Goal: Task Accomplishment & Management: Manage account settings

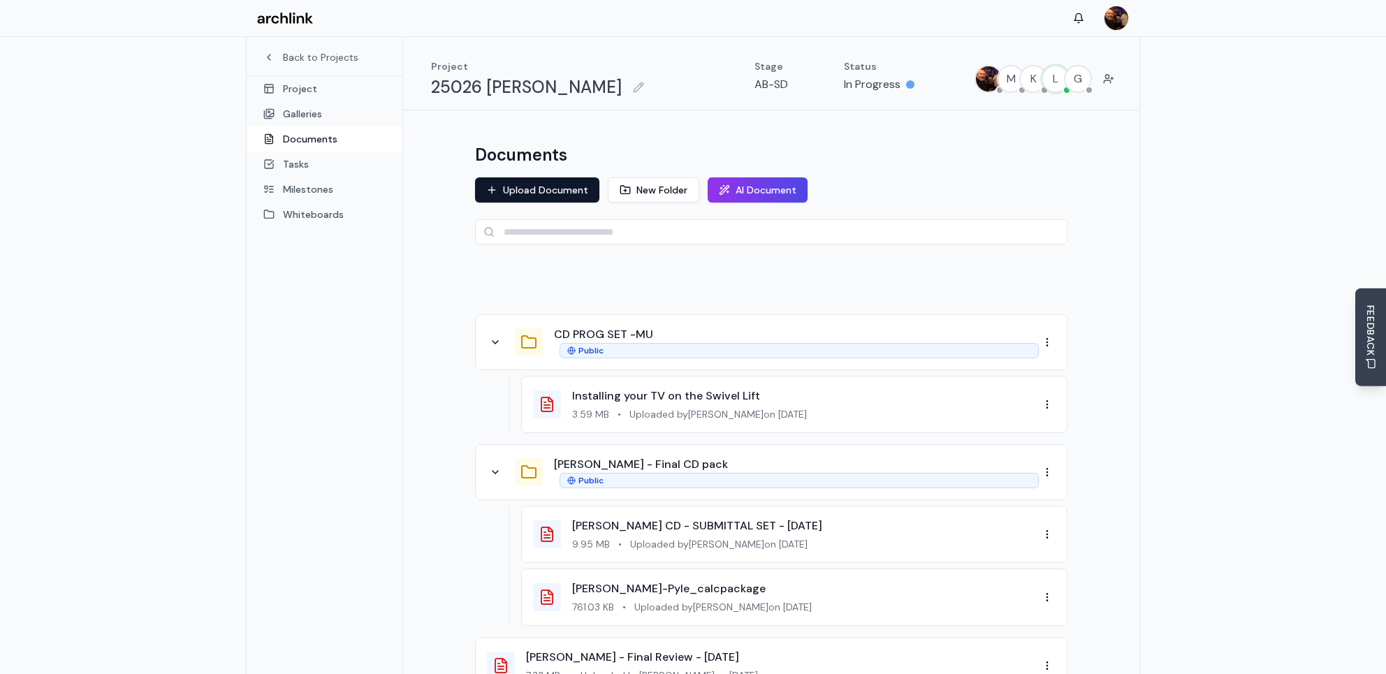
scroll to position [73, 0]
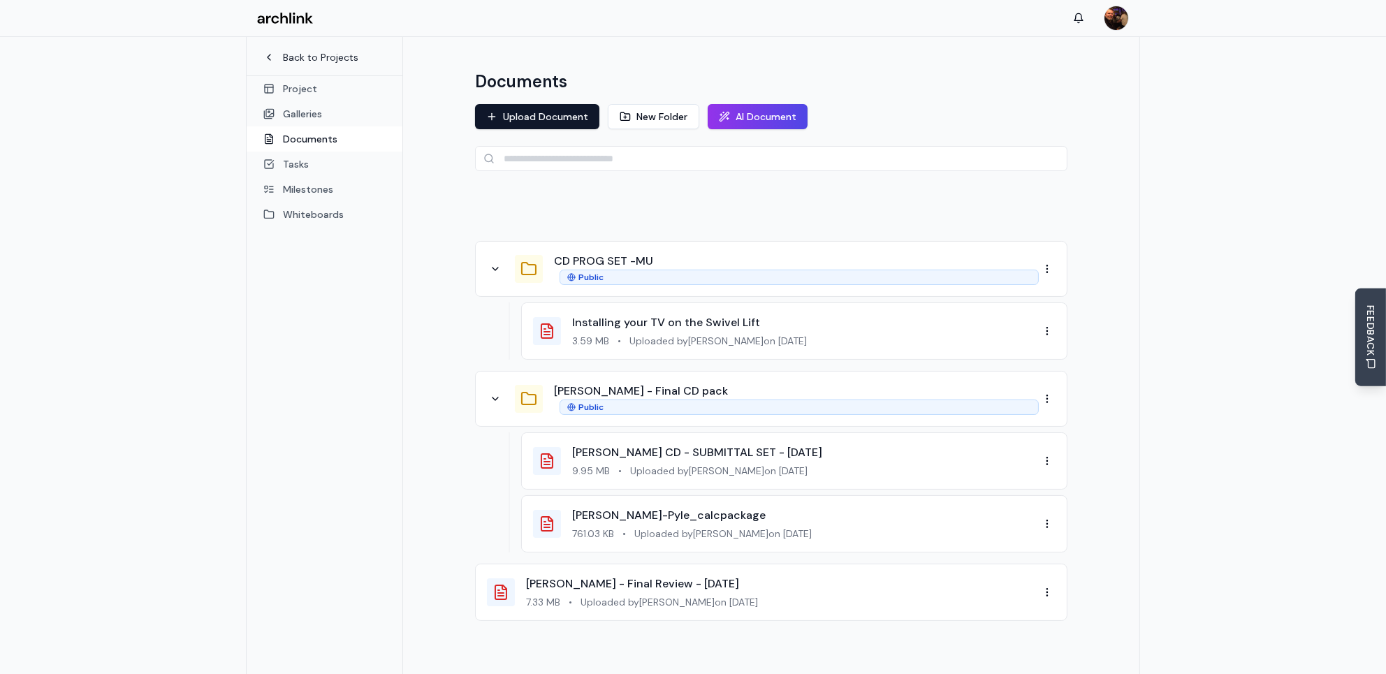
click at [316, 56] on link "Back to Projects" at bounding box center [324, 57] width 122 height 14
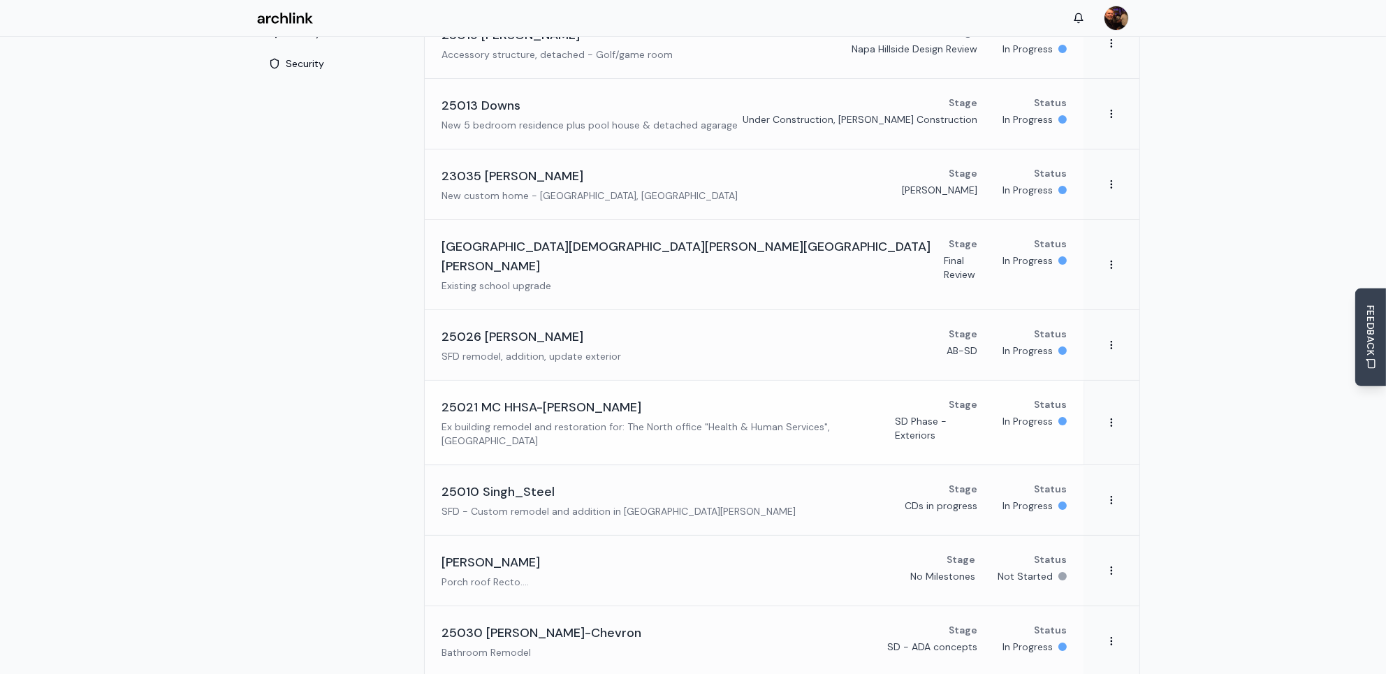
scroll to position [210, 0]
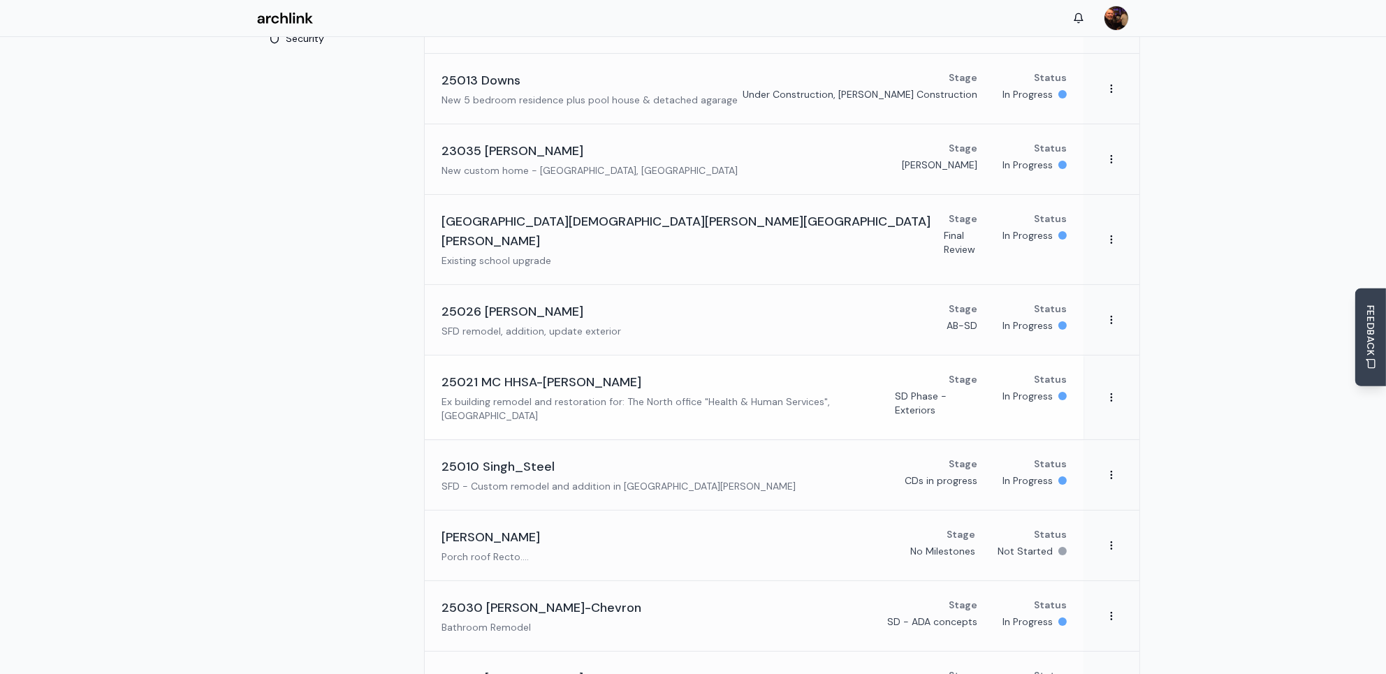
click at [573, 372] on h3 "25021 MC HHSA-[PERSON_NAME]" at bounding box center [542, 382] width 200 height 20
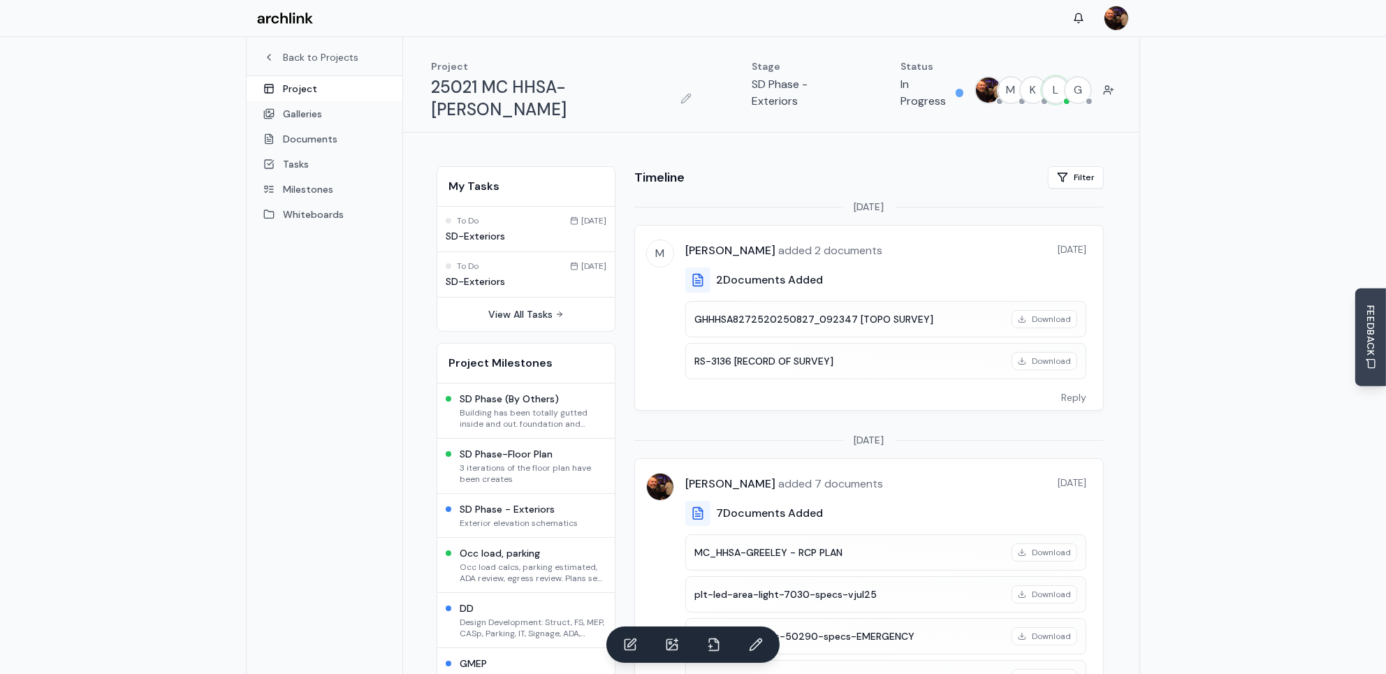
scroll to position [69, 0]
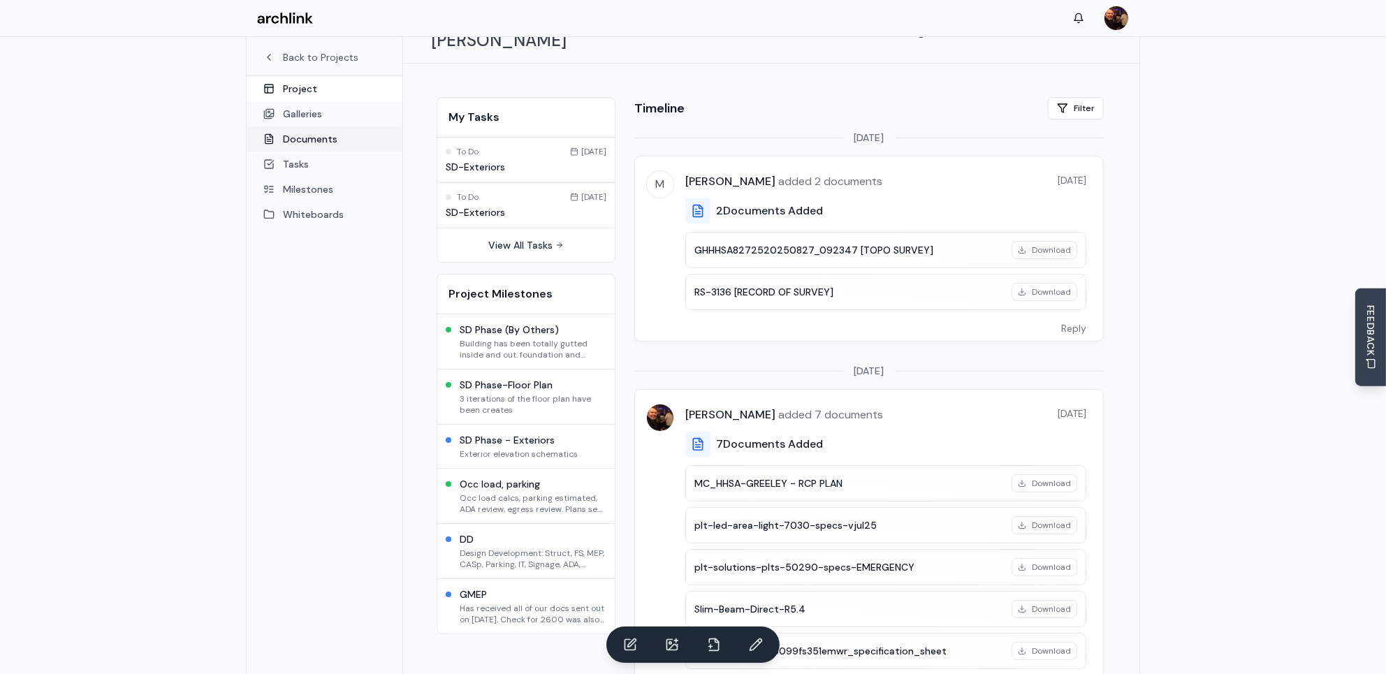
click at [326, 139] on link "Documents" at bounding box center [325, 138] width 156 height 25
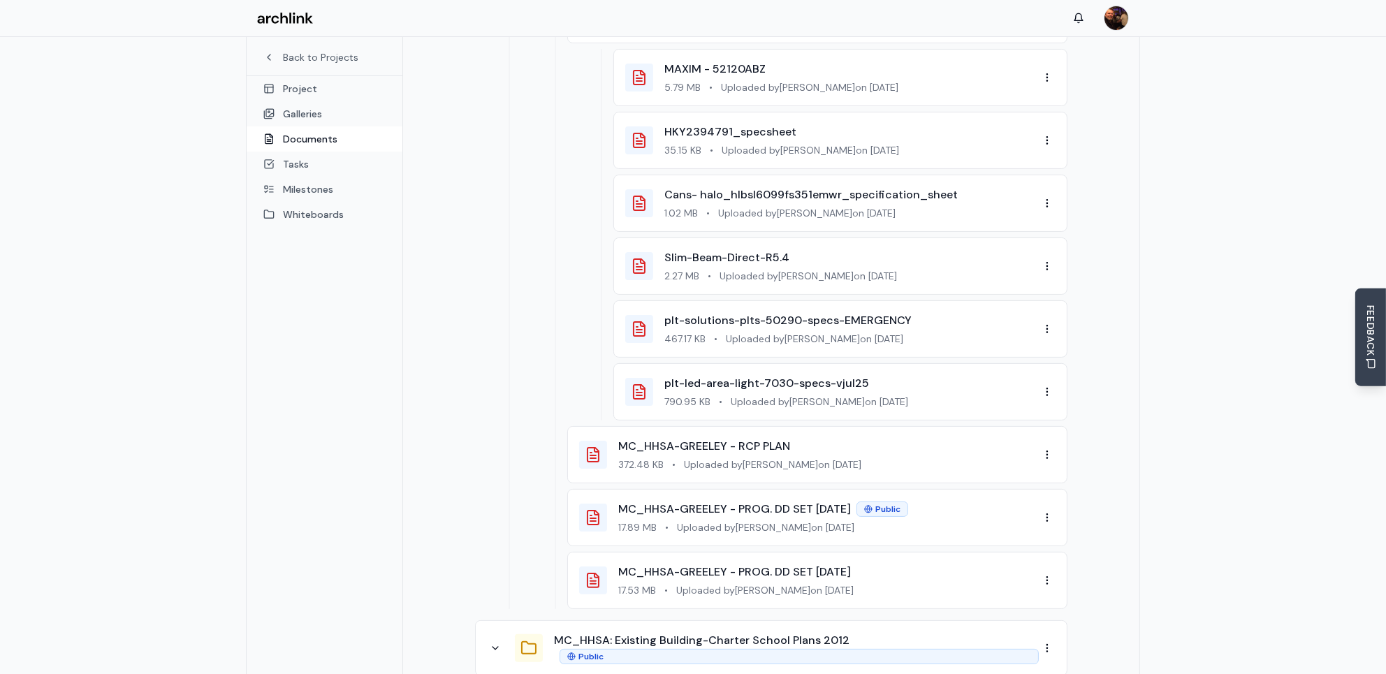
scroll to position [489, 0]
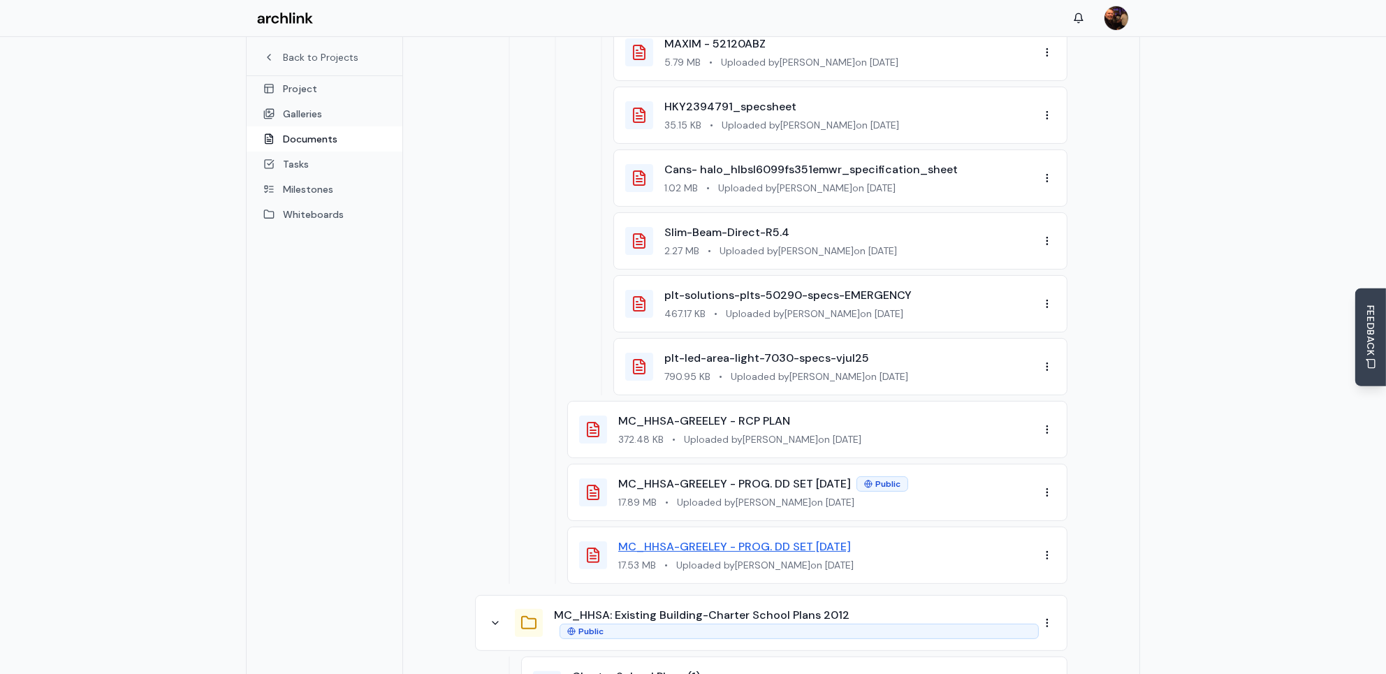
click at [751, 539] on link "MC_HHSA-GREELEY - PROG. DD SET [DATE]" at bounding box center [734, 546] width 233 height 15
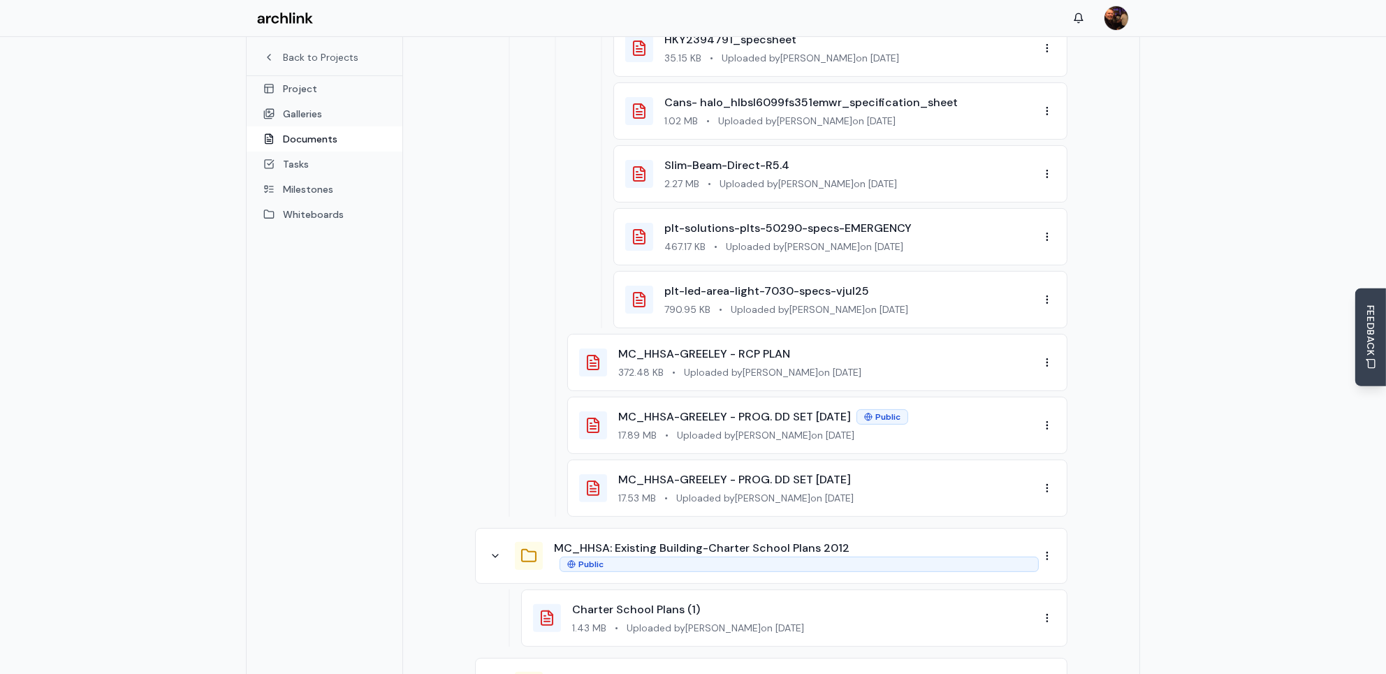
scroll to position [558, 0]
click at [767, 407] on link "MC_HHSA-GREELEY - PROG. DD SET [DATE]" at bounding box center [734, 414] width 233 height 15
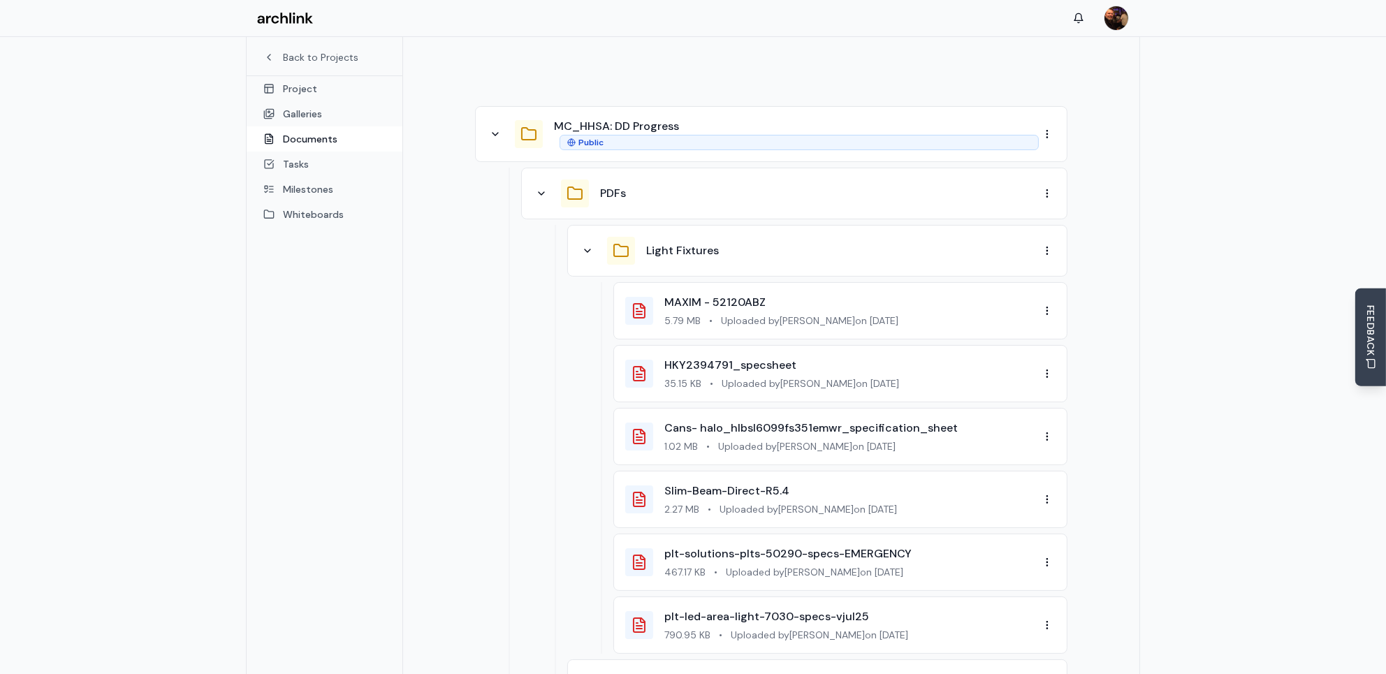
scroll to position [210, 0]
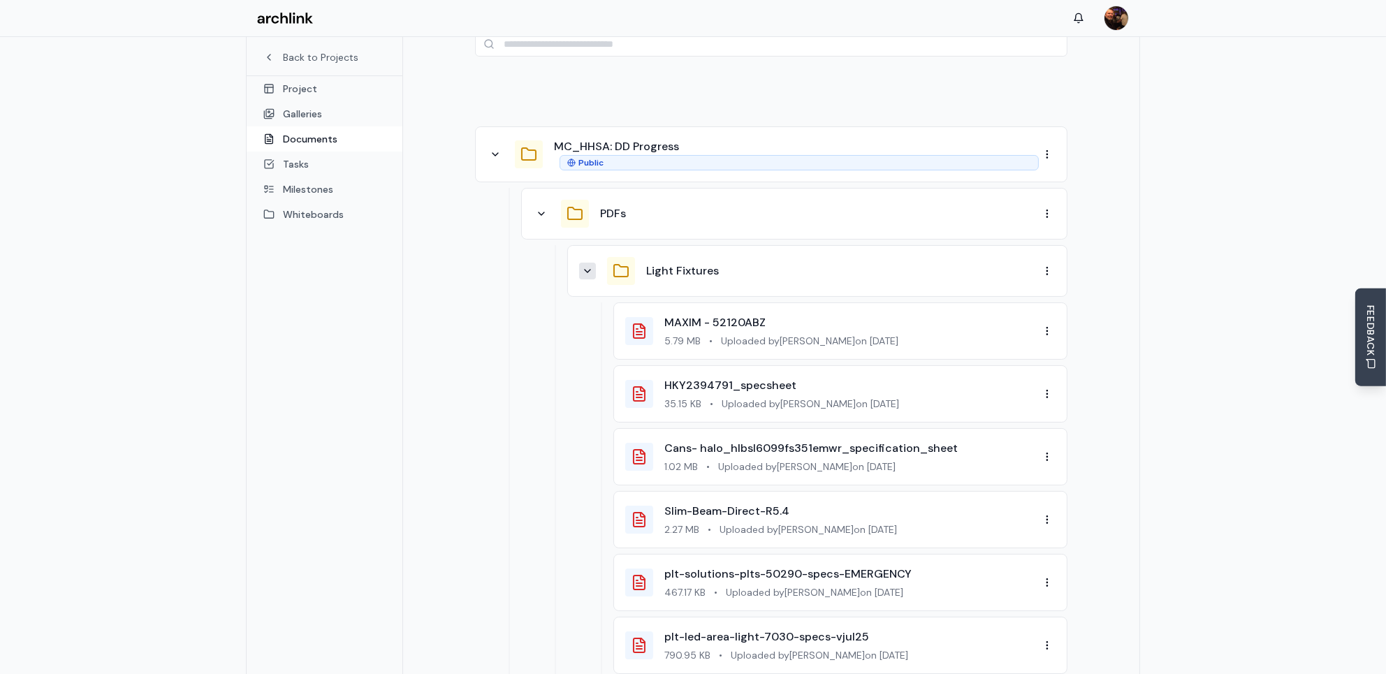
click at [587, 265] on icon at bounding box center [587, 270] width 11 height 11
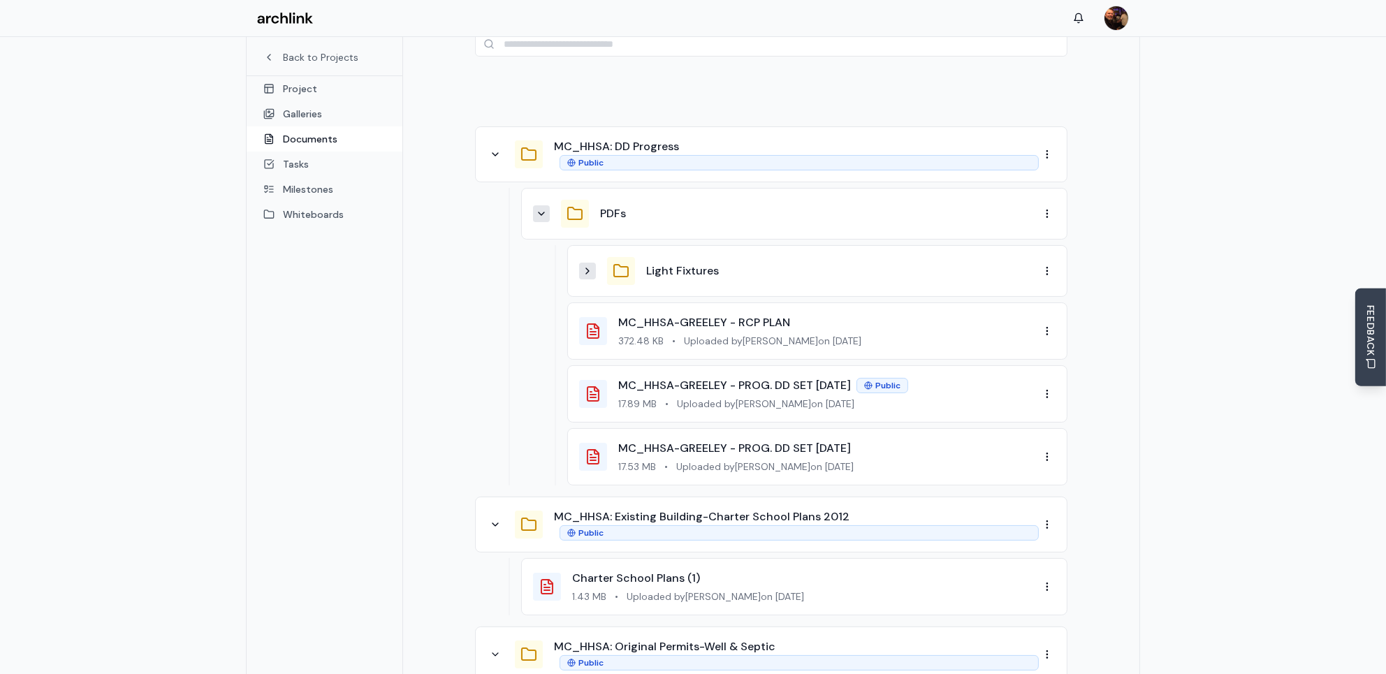
click at [541, 208] on icon at bounding box center [541, 213] width 11 height 11
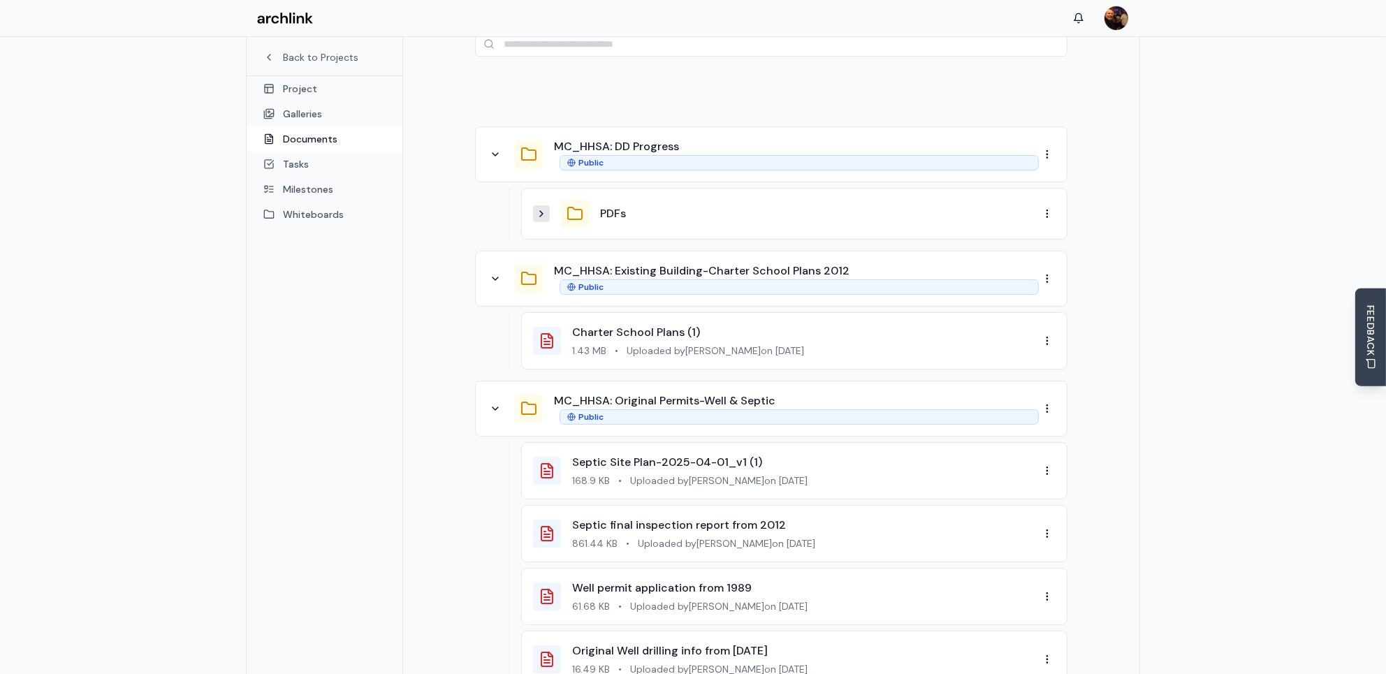
click at [541, 208] on icon at bounding box center [541, 213] width 11 height 11
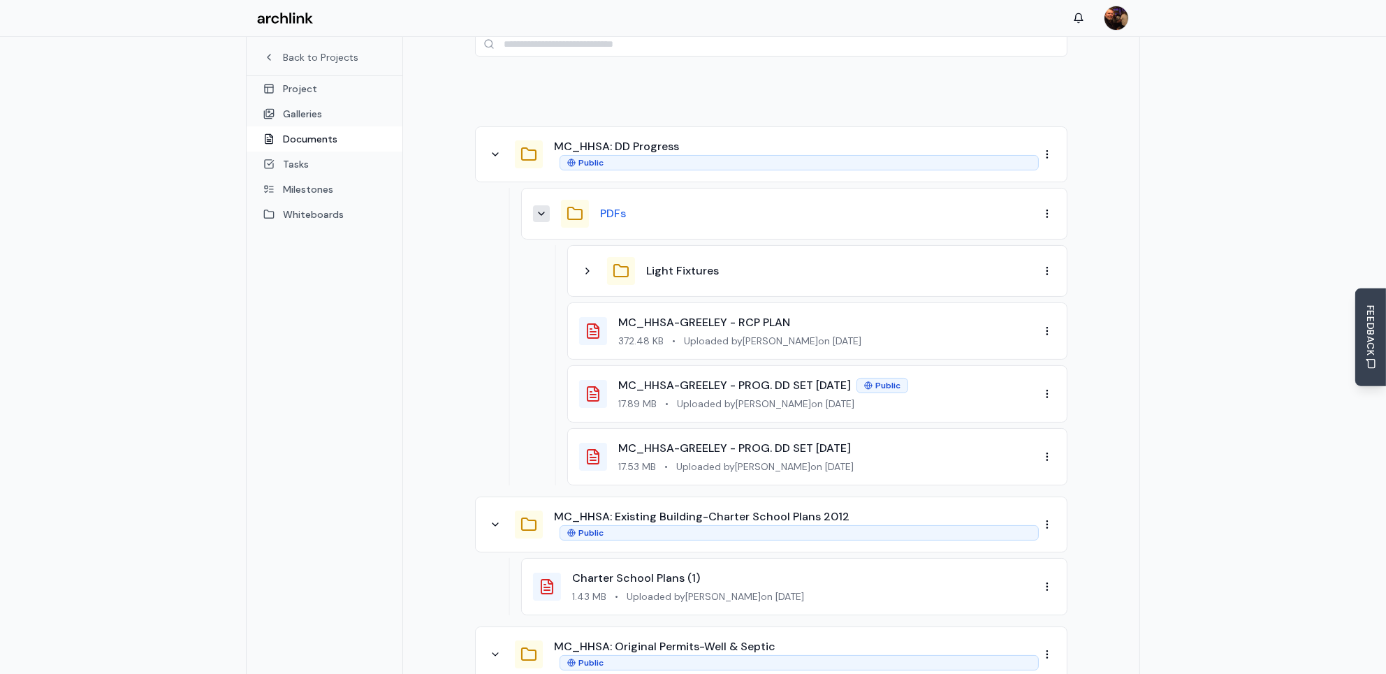
click at [616, 205] on button "PDFs" at bounding box center [613, 213] width 26 height 17
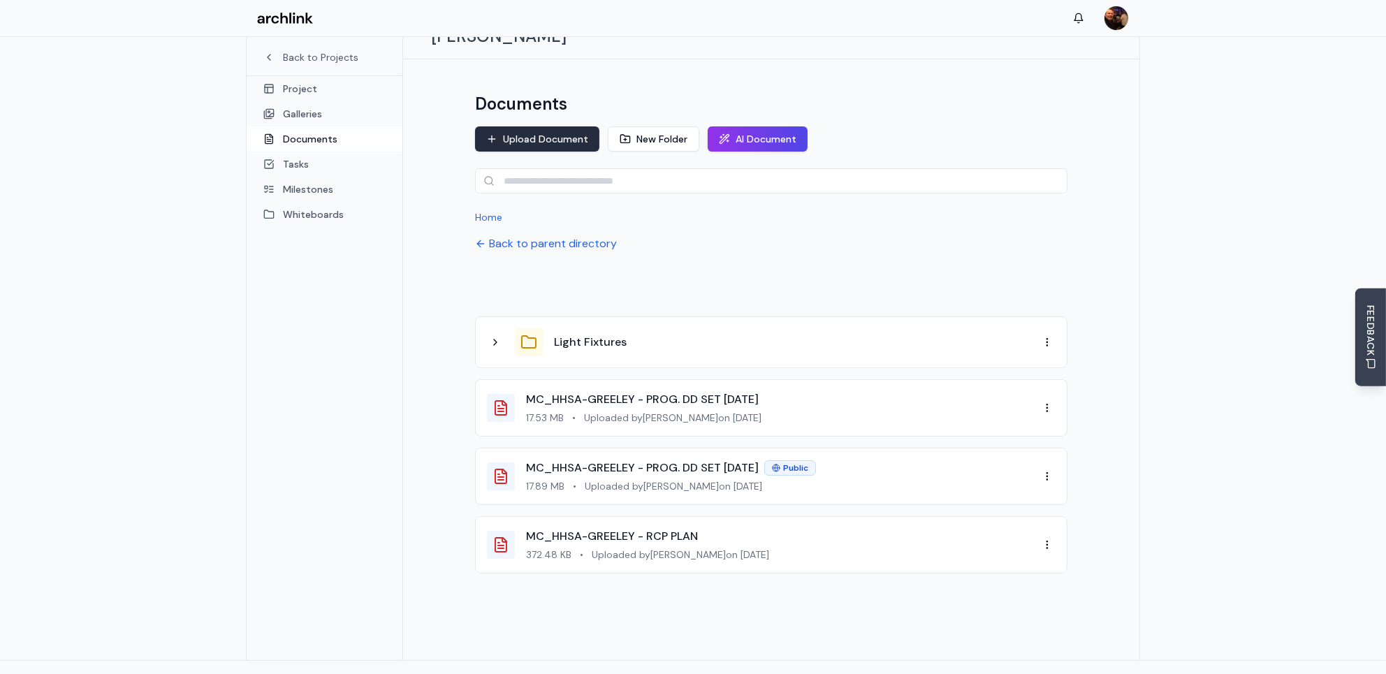
click at [542, 126] on button "Upload Document" at bounding box center [537, 138] width 124 height 25
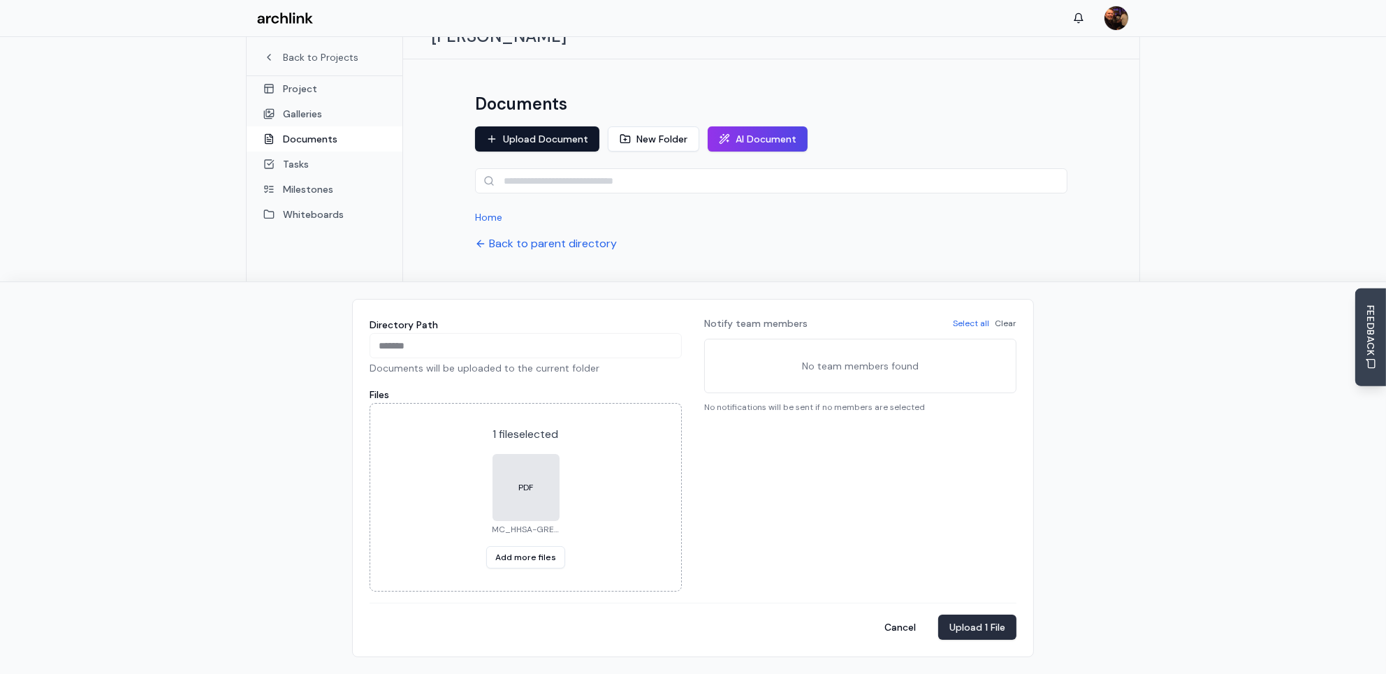
click at [991, 628] on button "Upload 1 File" at bounding box center [977, 627] width 78 height 25
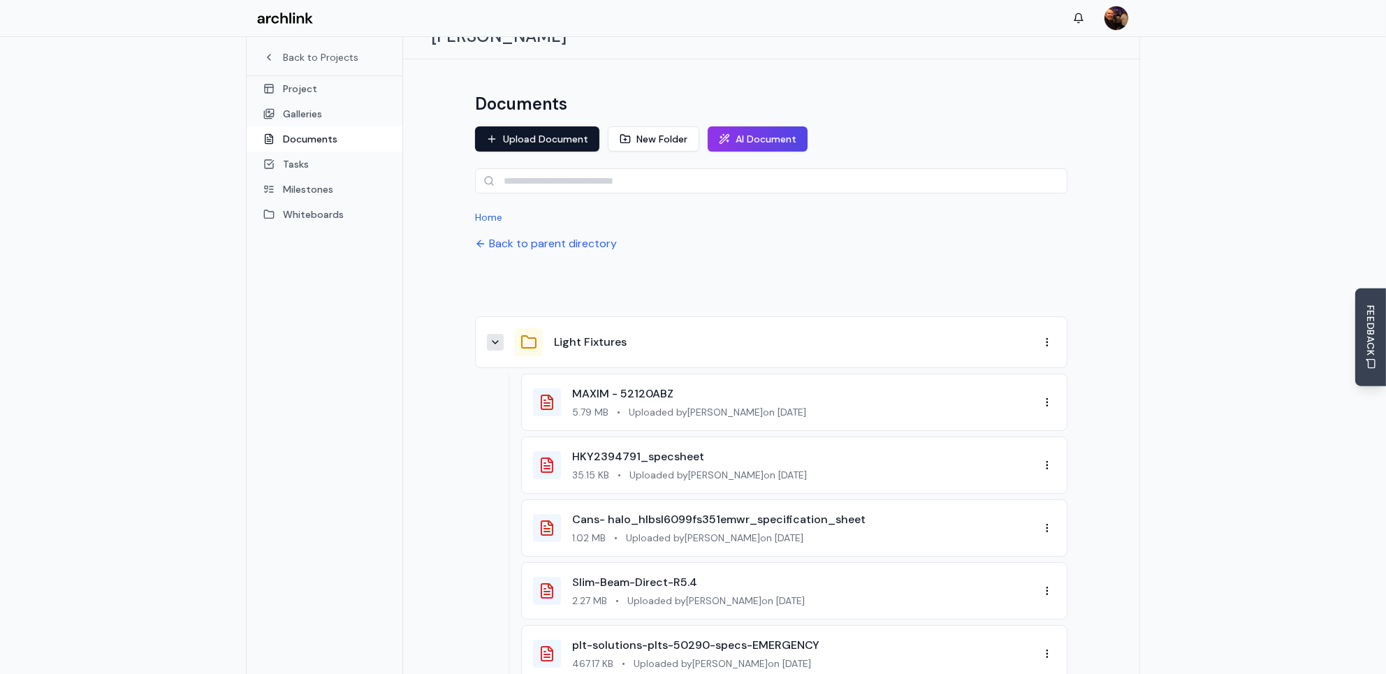
click at [495, 337] on icon at bounding box center [495, 342] width 11 height 11
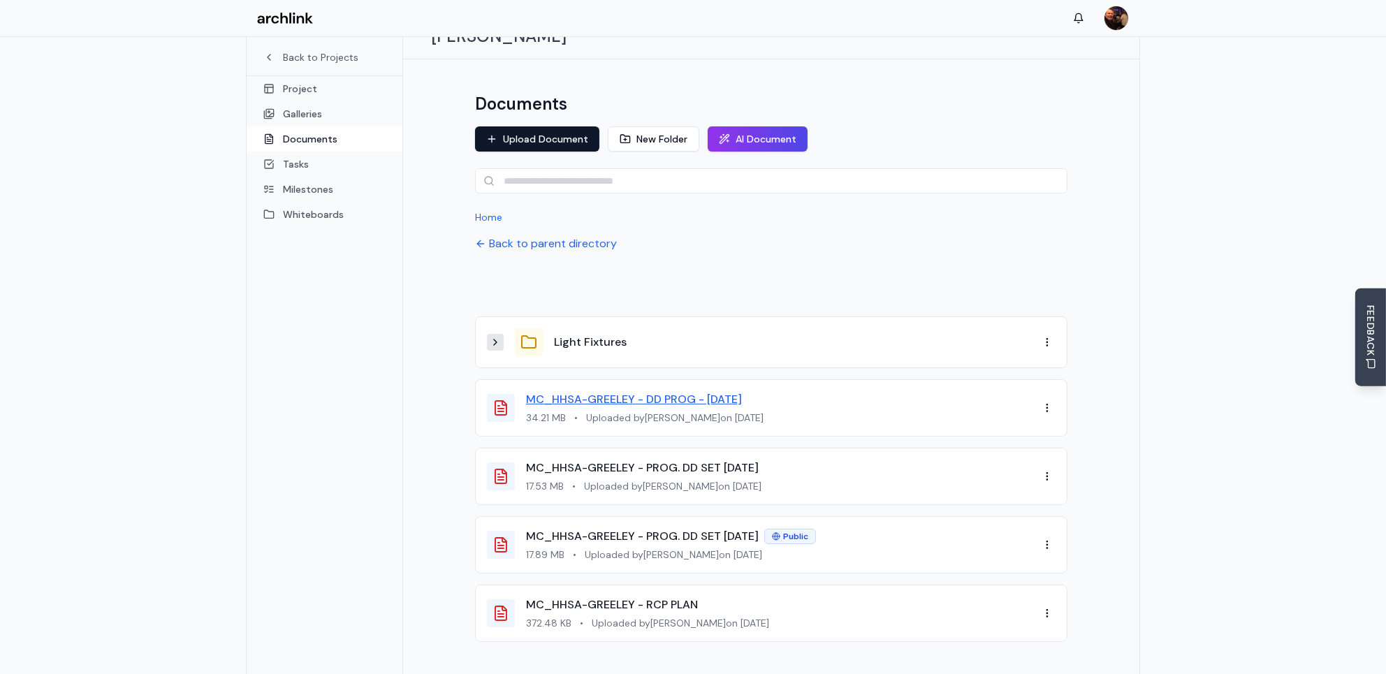
click at [678, 392] on link "MC_HHSA-GREELEY - DD PROG - [DATE]" at bounding box center [634, 399] width 216 height 15
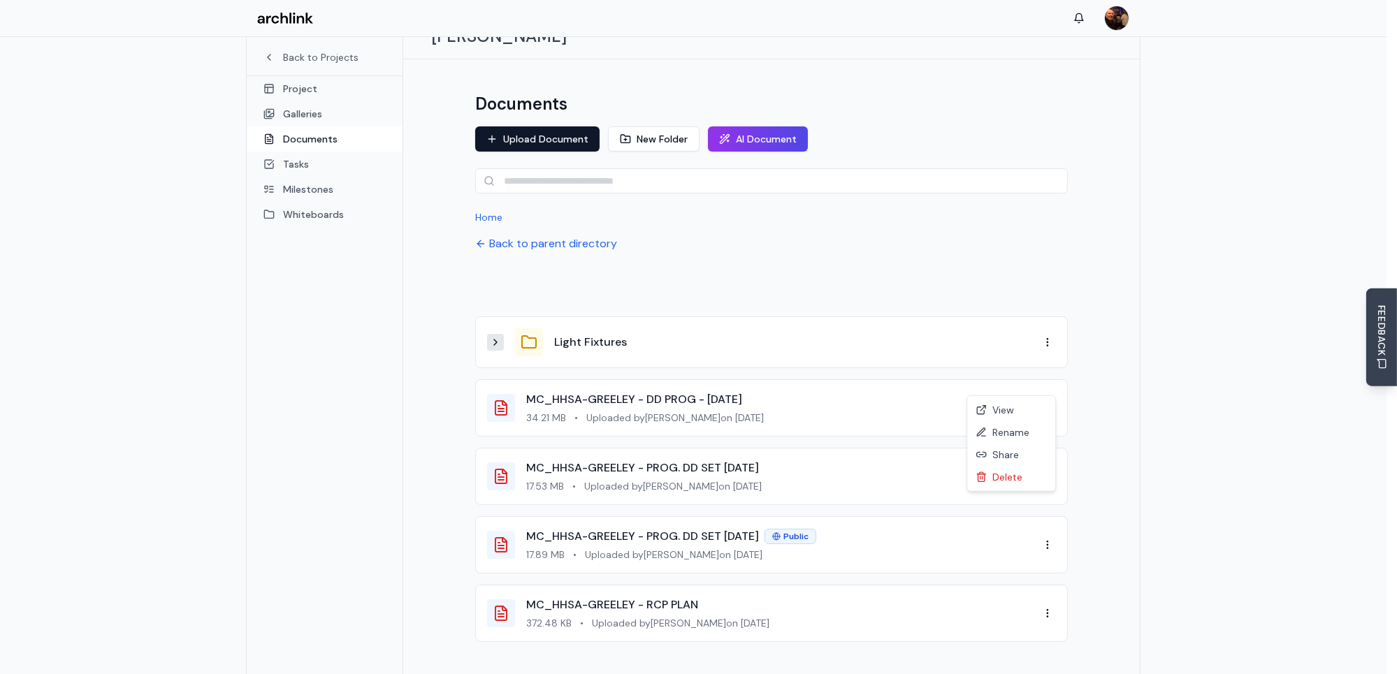
click at [1048, 384] on html "Back to Projects Project Galleries Documents Tasks Milestones Whiteboards Proje…" at bounding box center [698, 346] width 1397 height 839
click at [1017, 451] on div "Share" at bounding box center [1011, 455] width 82 height 22
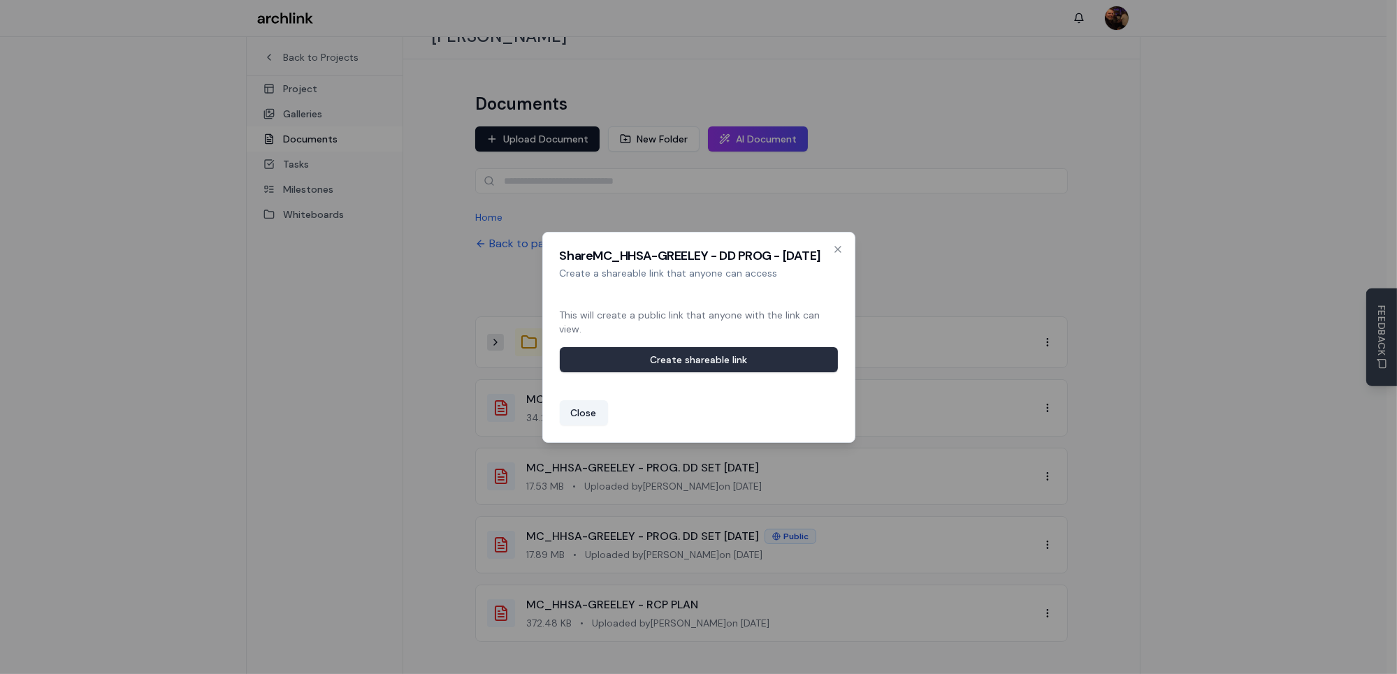
click at [809, 359] on button "Create shareable link" at bounding box center [699, 359] width 278 height 25
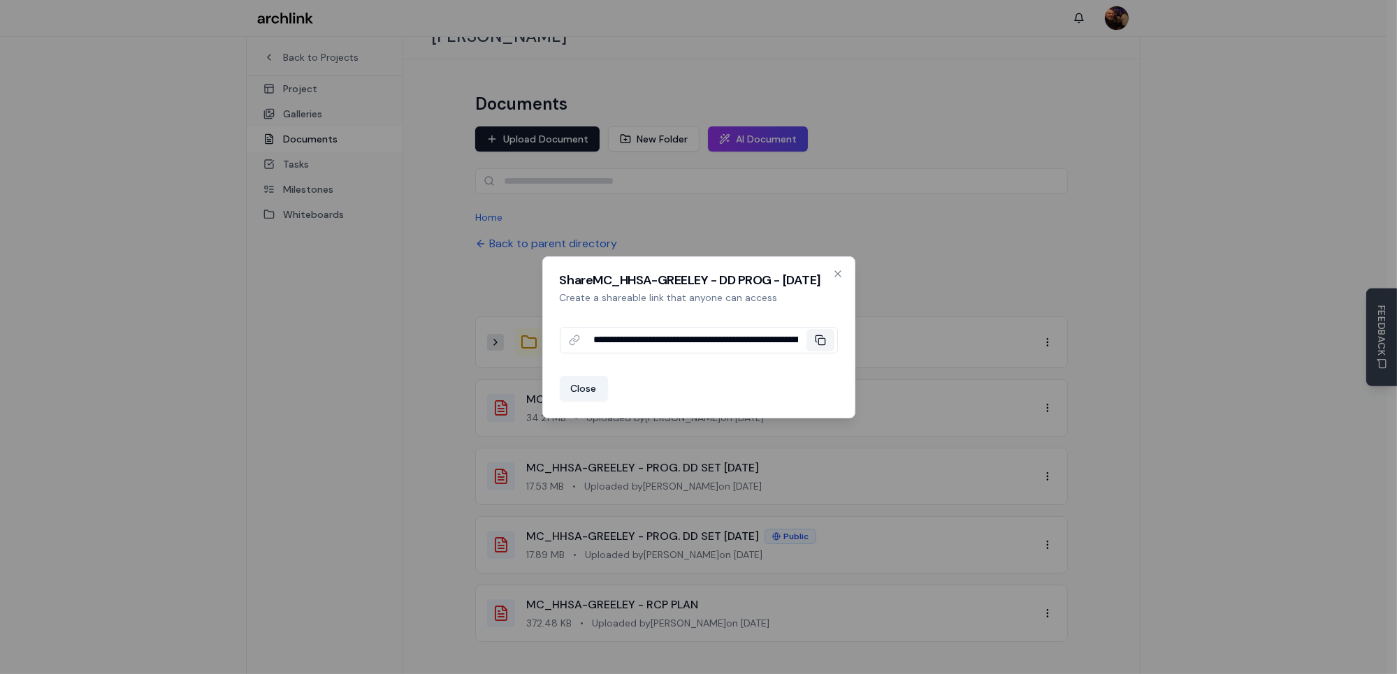
click at [824, 343] on rect at bounding box center [821, 341] width 6 height 6
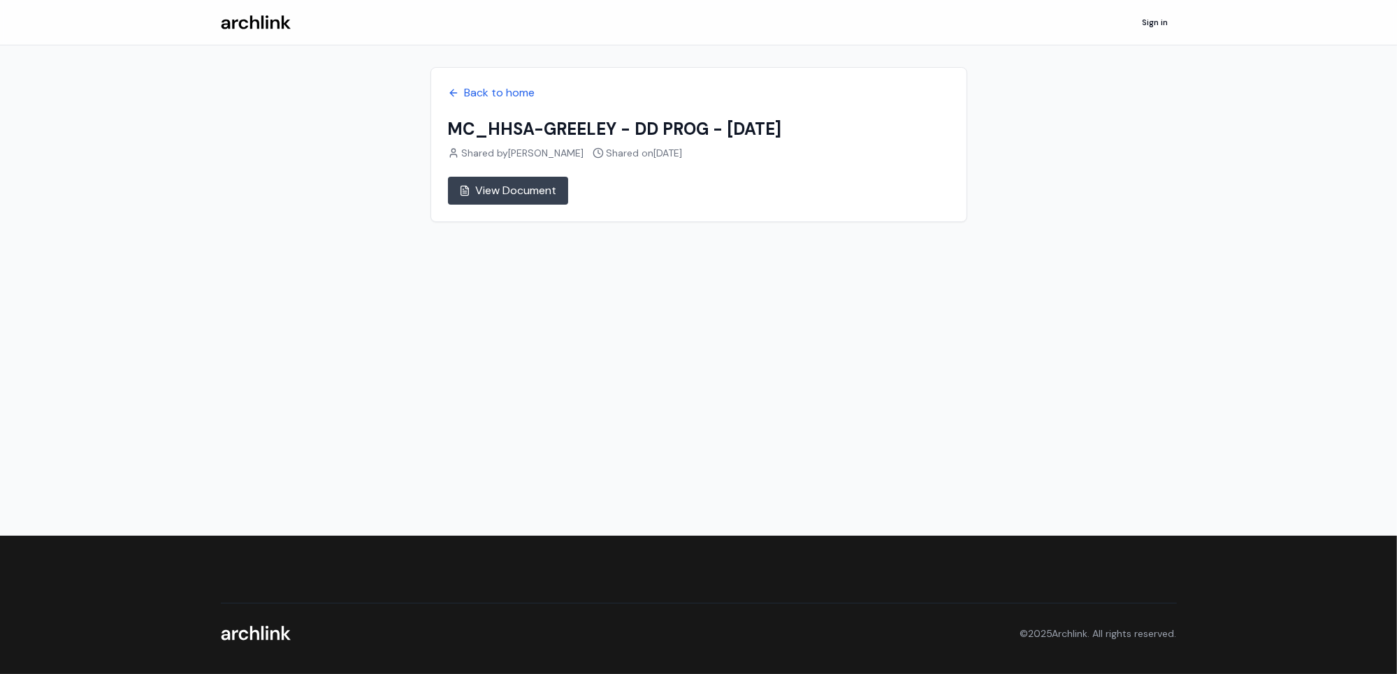
click at [531, 189] on link "View Document" at bounding box center [508, 191] width 120 height 28
